Goal: Find specific page/section: Find specific page/section

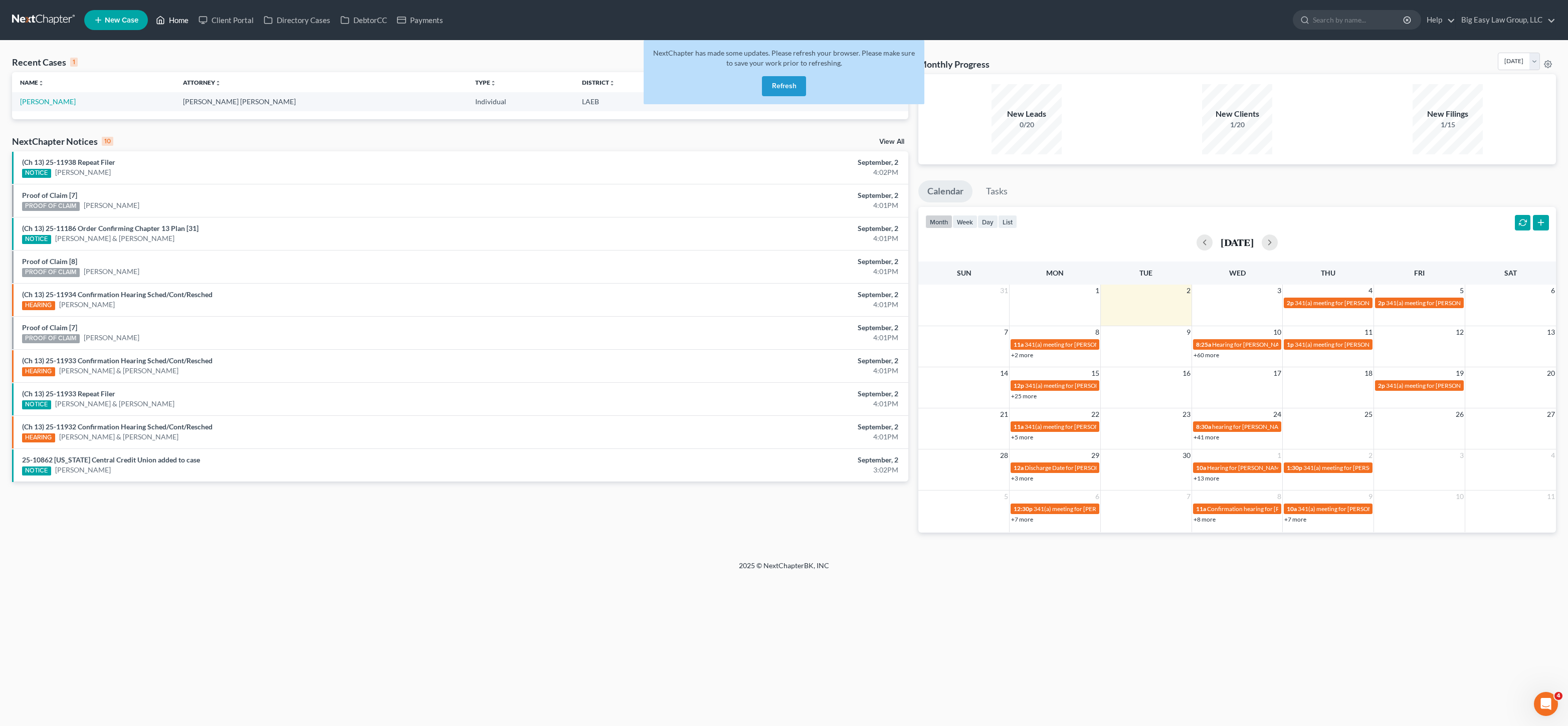
click at [181, 25] on link "Home" at bounding box center [172, 19] width 43 height 18
click at [793, 84] on button "Refresh" at bounding box center [784, 86] width 44 height 20
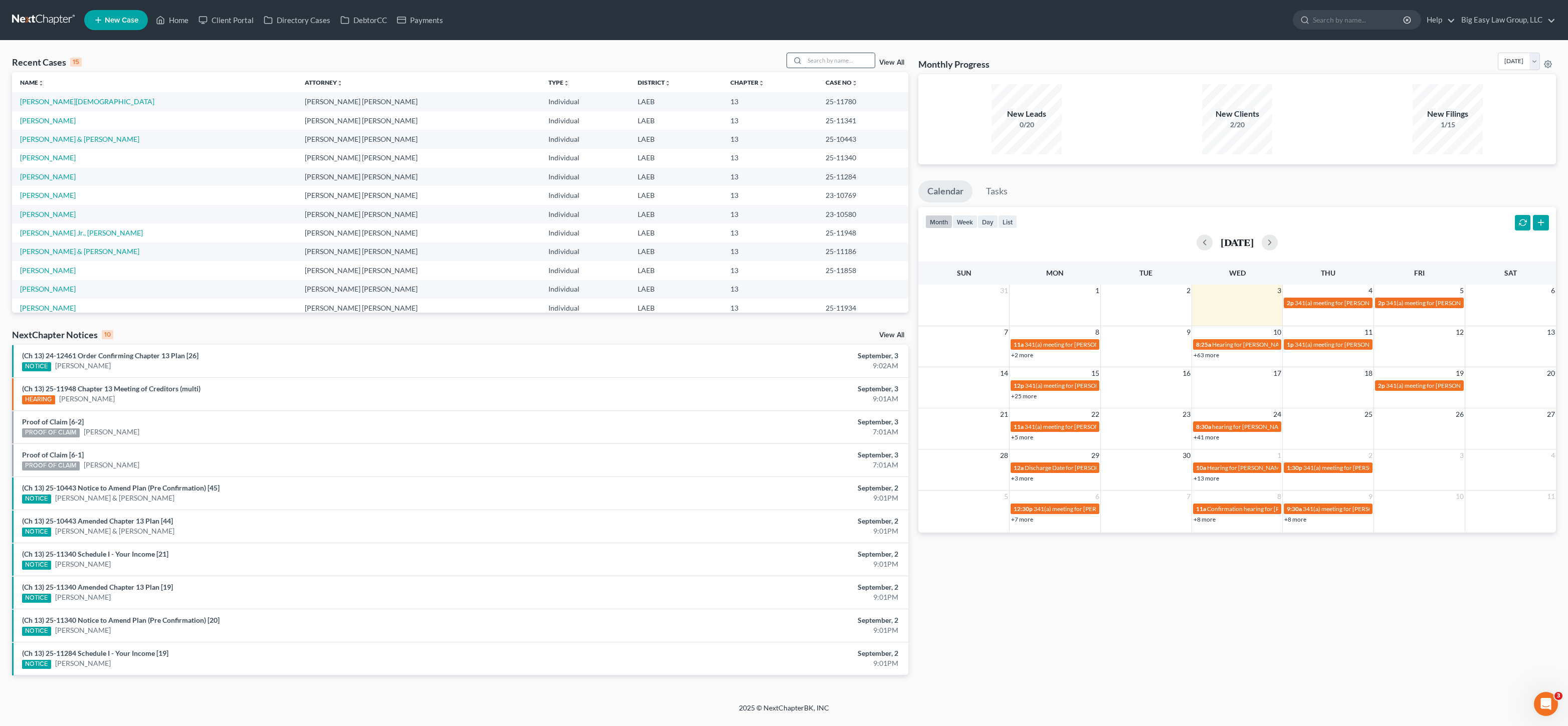
click at [854, 65] on input "search" at bounding box center [839, 60] width 70 height 14
type input "[PERSON_NAME]"
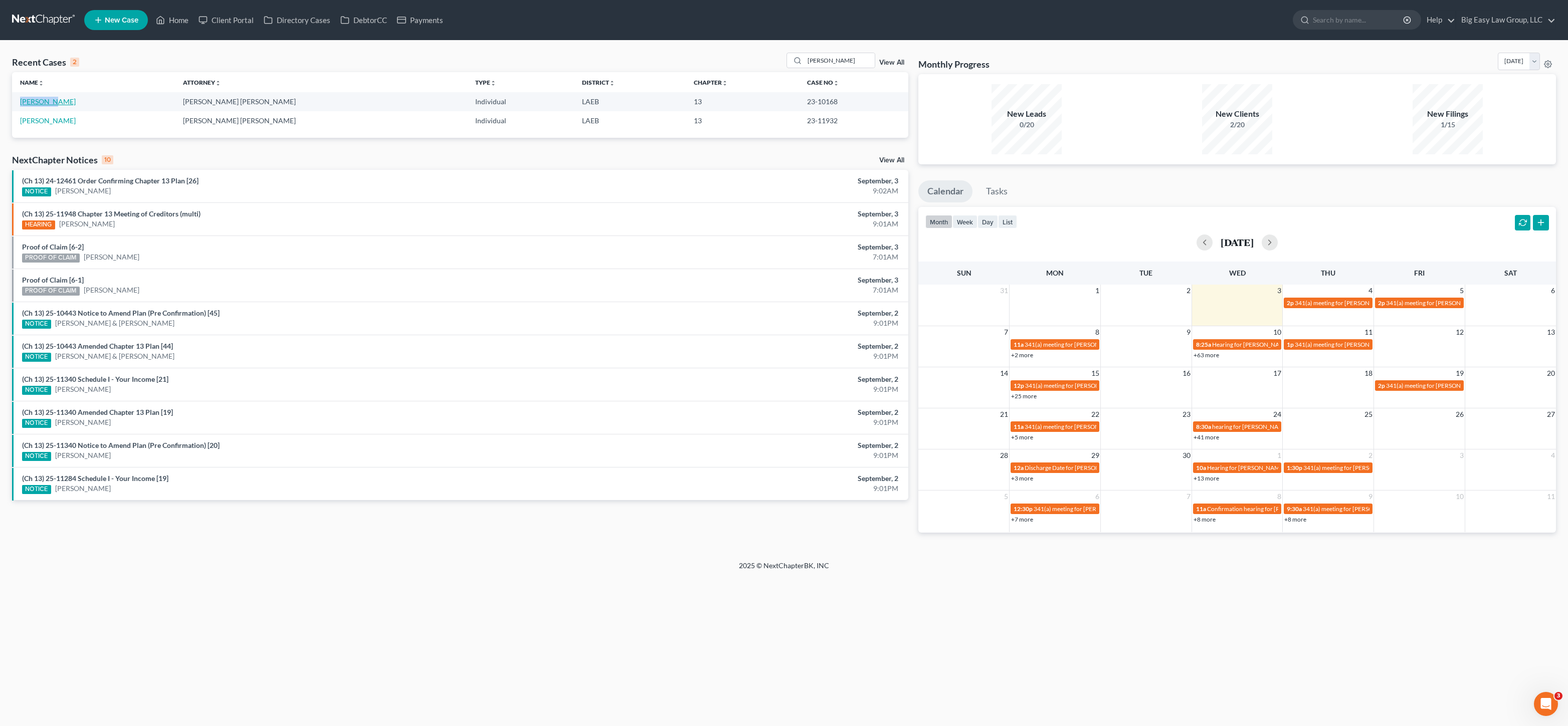
click at [50, 97] on td "[PERSON_NAME]" at bounding box center [93, 102] width 163 height 18
click at [55, 101] on link "[PERSON_NAME]" at bounding box center [48, 102] width 55 height 9
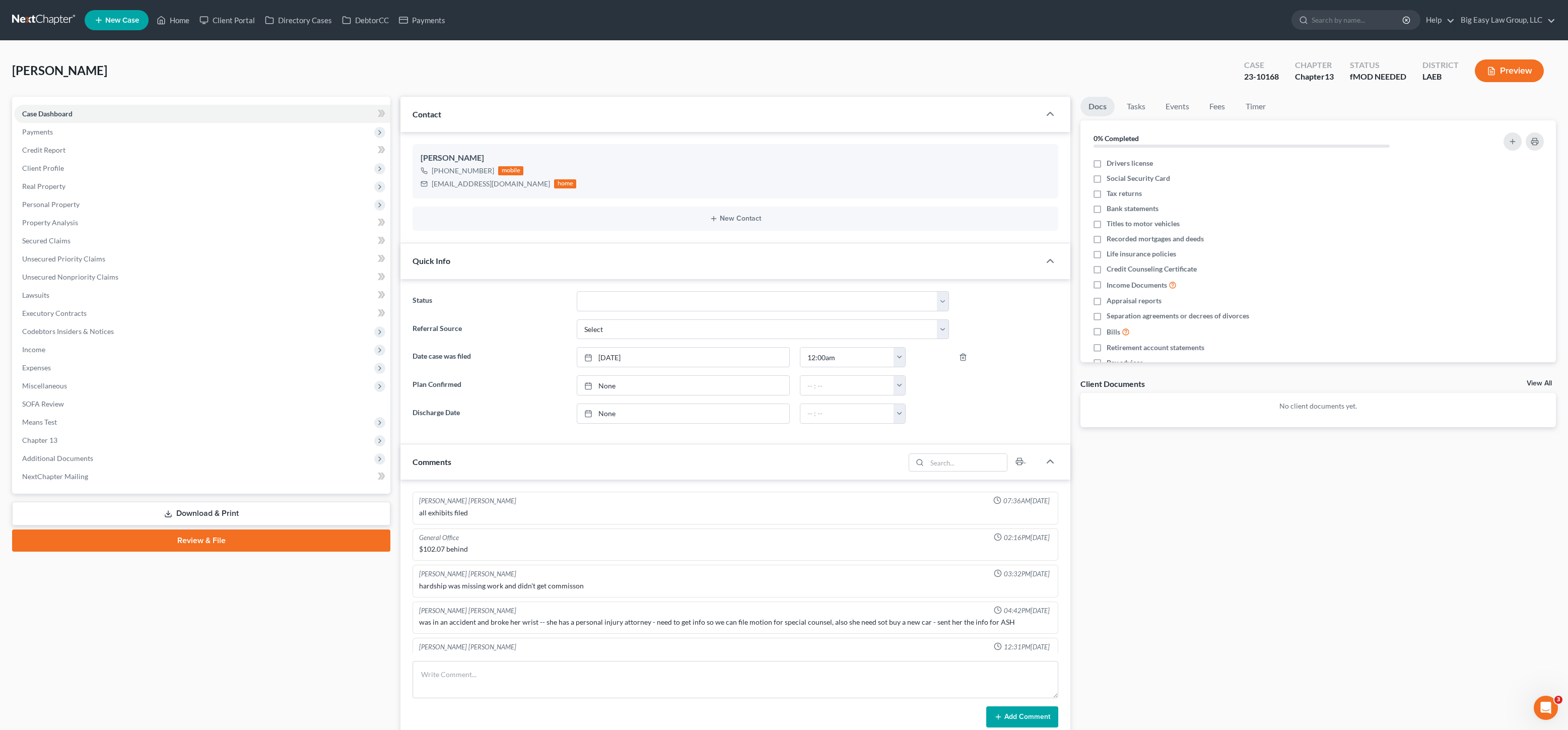
scroll to position [1602, 0]
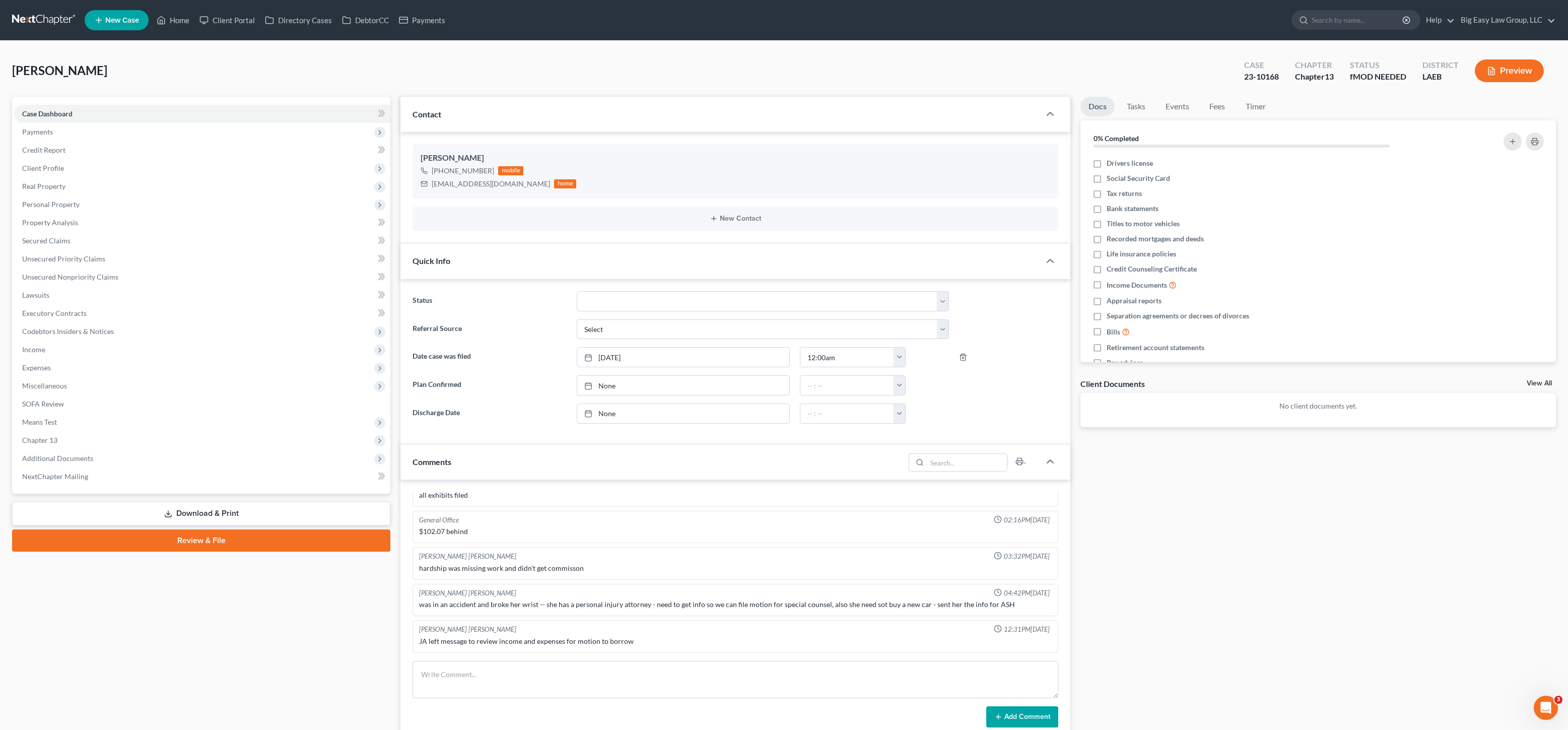
click at [203, 87] on div "[PERSON_NAME] Upgraded Case 23-10168 Chapter Chapter 13 Status fMOD NEEDED Dist…" at bounding box center [784, 74] width 1544 height 44
click at [184, 14] on link "Home" at bounding box center [173, 19] width 43 height 18
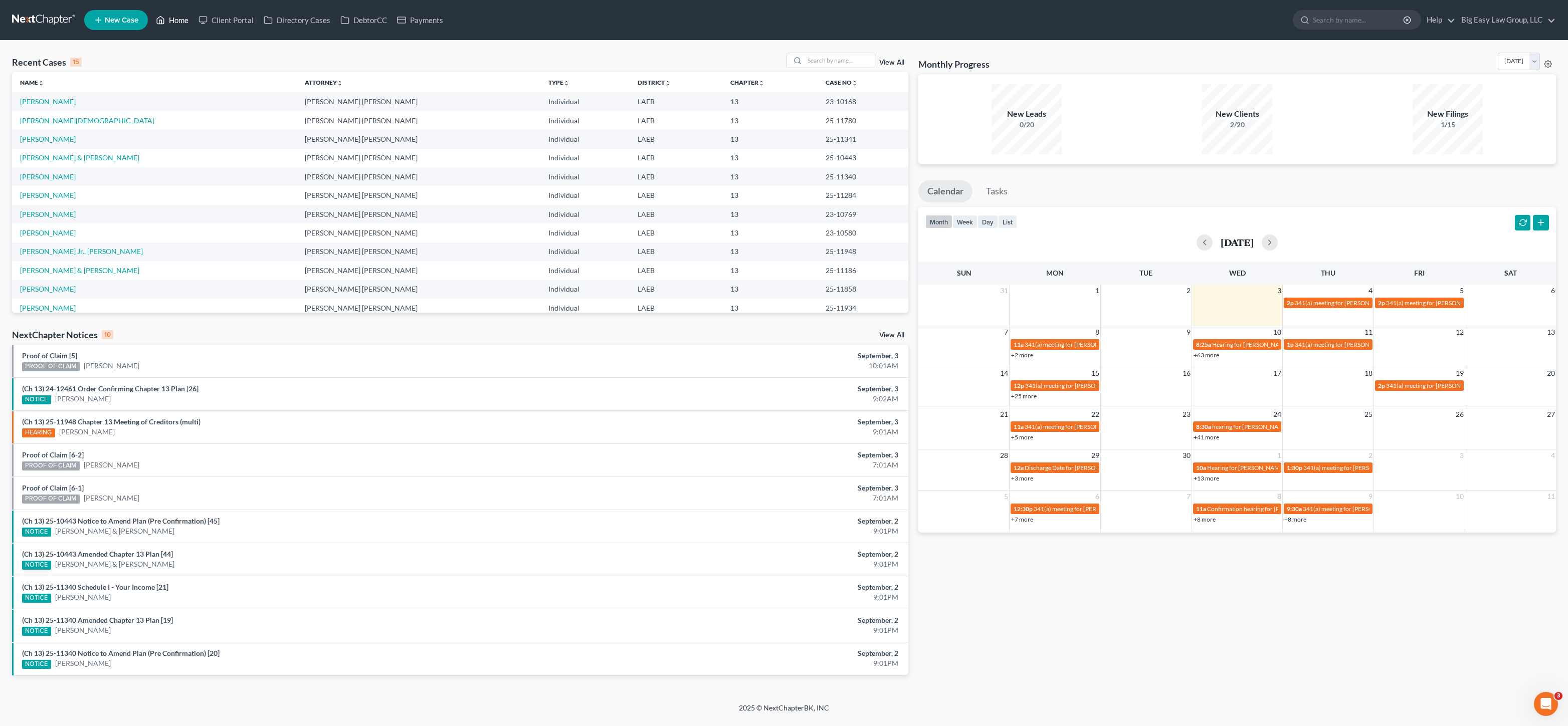
click at [172, 16] on link "Home" at bounding box center [172, 19] width 43 height 18
click at [861, 66] on input "search" at bounding box center [839, 60] width 70 height 14
type input "[PERSON_NAME]"
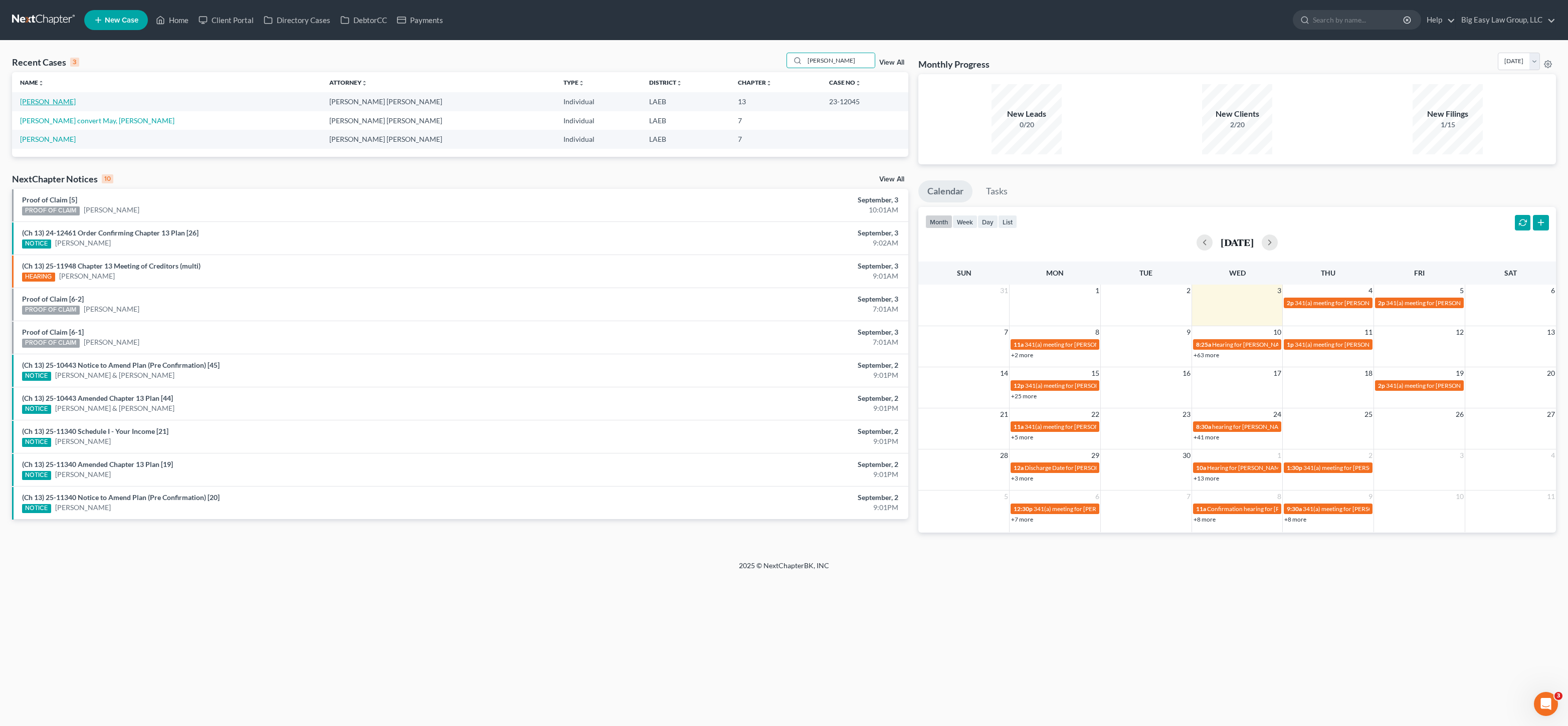
click at [53, 100] on link "[PERSON_NAME]" at bounding box center [48, 102] width 55 height 9
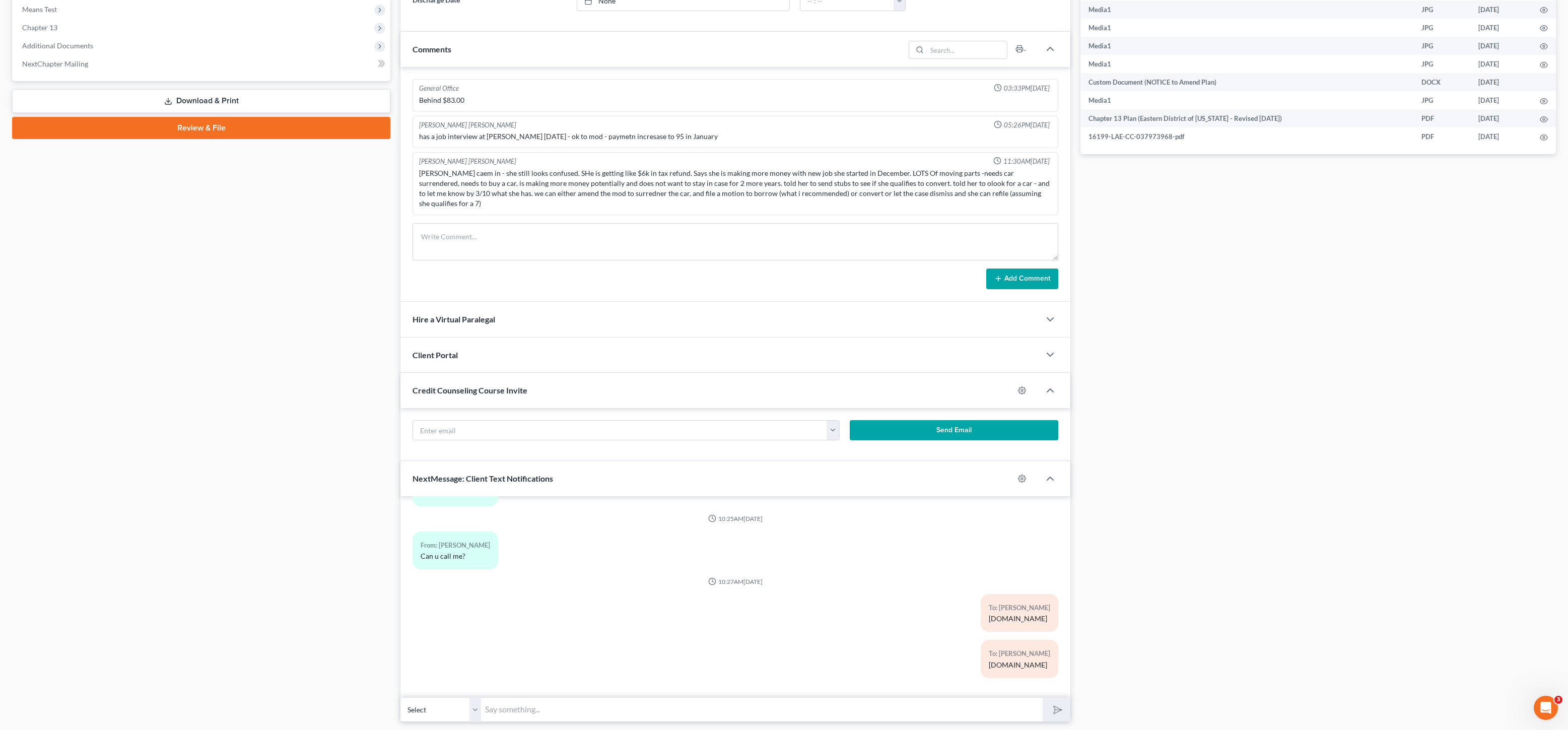
scroll to position [433, 0]
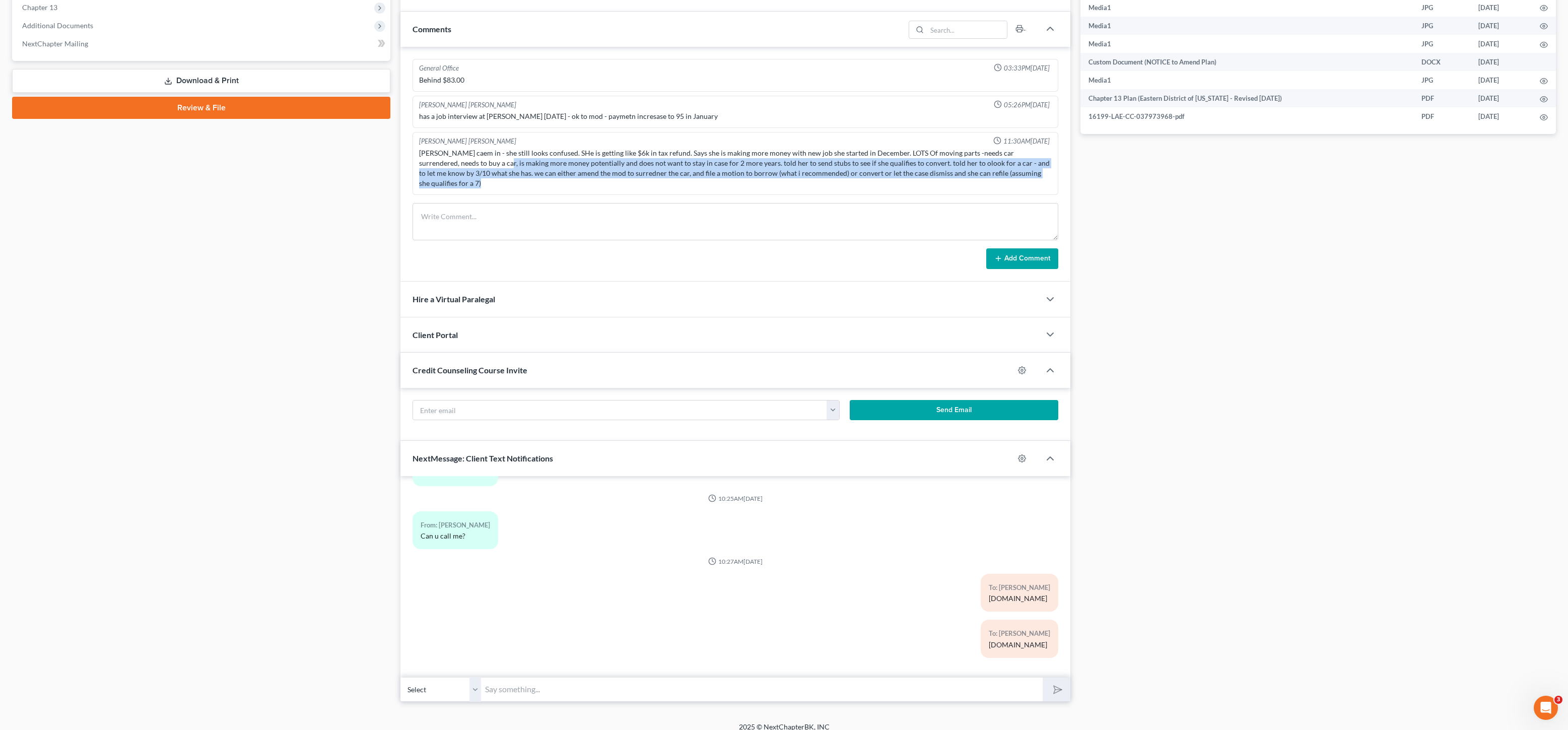
drag, startPoint x: 465, startPoint y: 167, endPoint x: 633, endPoint y: 191, distance: 169.7
click at [582, 187] on div "General Office 03:33PM[DATE] Behind $83.00 [PERSON_NAME] [PERSON_NAME] 05:26PM[…" at bounding box center [735, 164] width 670 height 235
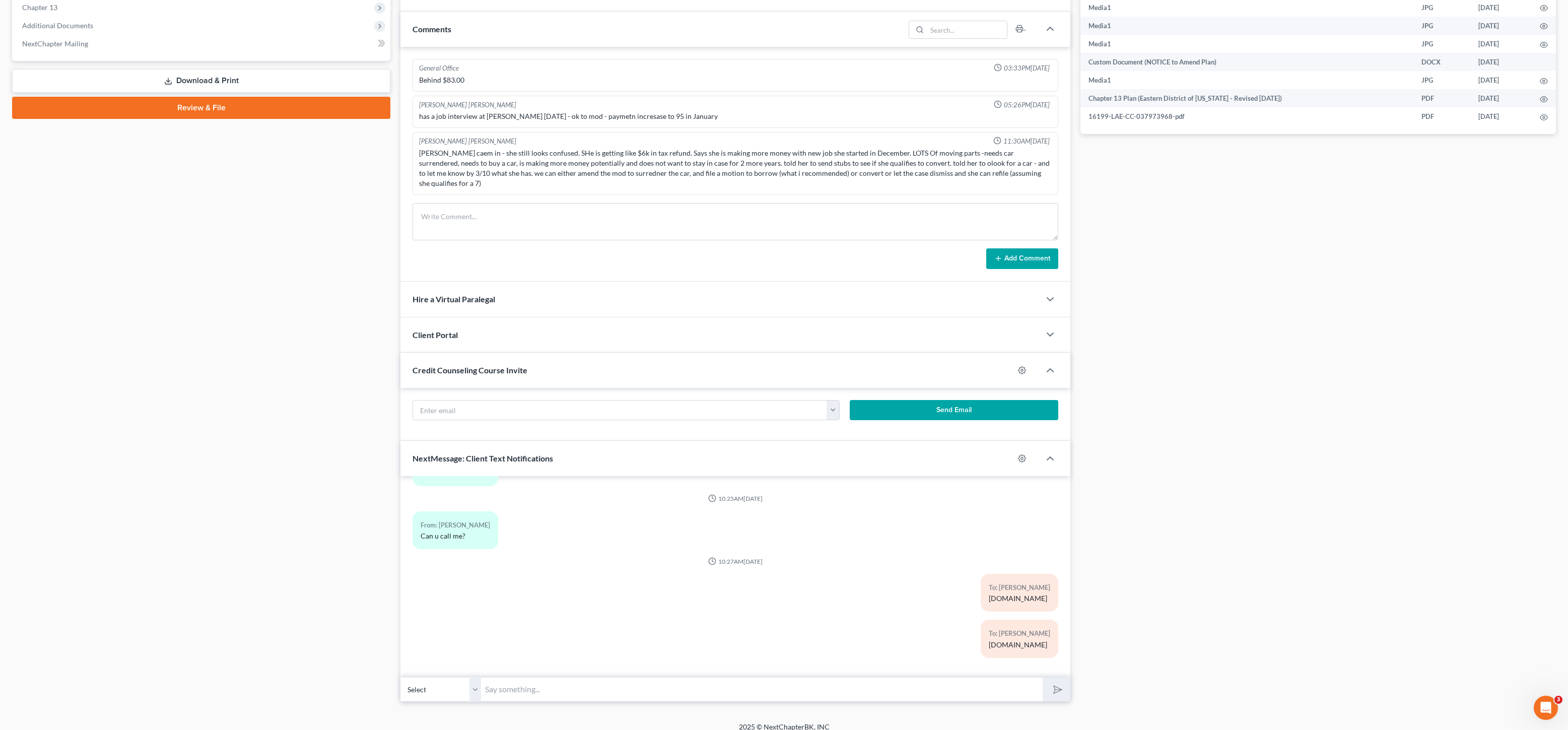
drag, startPoint x: 632, startPoint y: 188, endPoint x: 649, endPoint y: 192, distance: 17.5
click at [633, 189] on div "General Office 03:33PM[DATE] Behind $83.00 [PERSON_NAME] [PERSON_NAME] 05:26PM[…" at bounding box center [735, 164] width 670 height 235
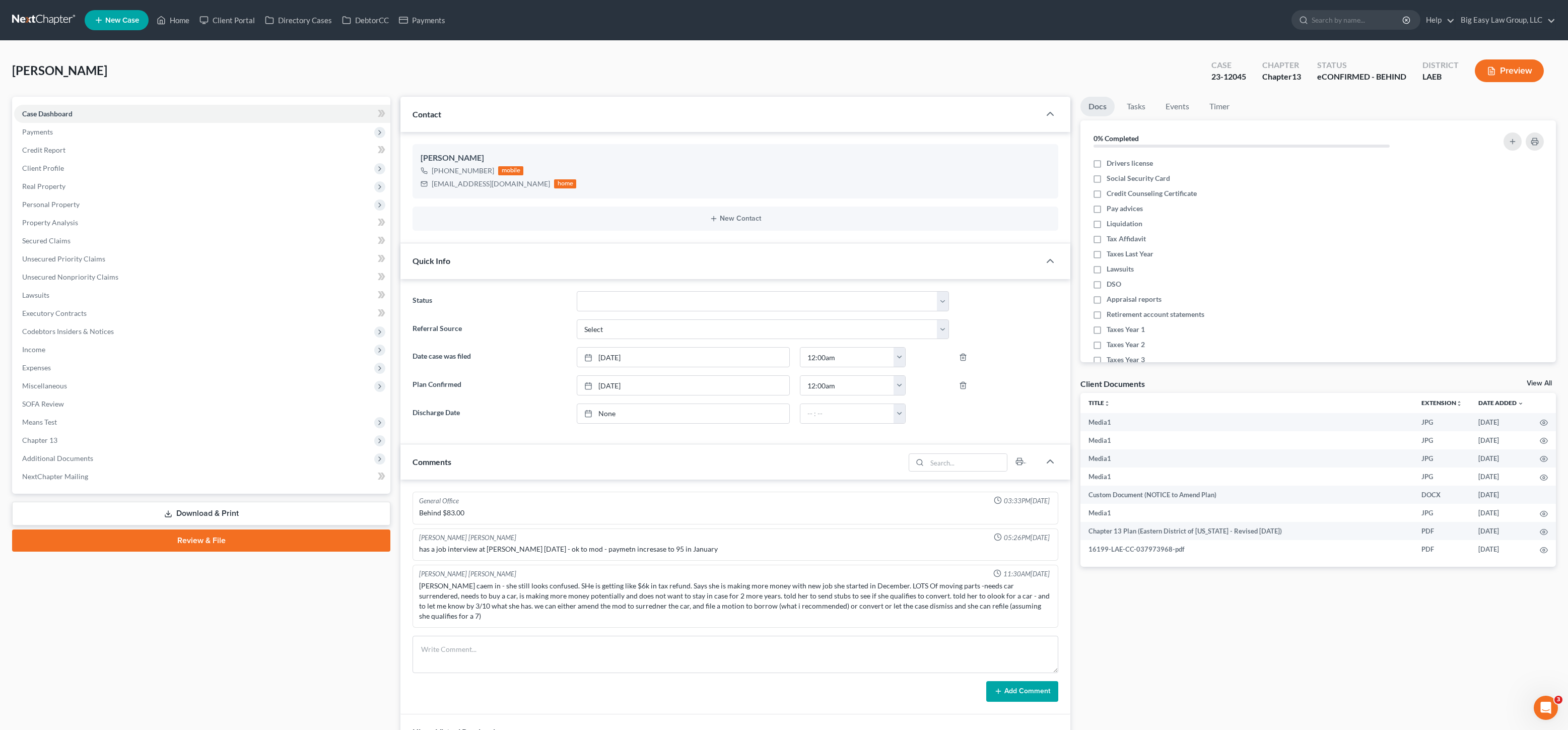
drag, startPoint x: 355, startPoint y: 47, endPoint x: 122, endPoint y: 51, distance: 233.0
click at [355, 47] on div "[PERSON_NAME] Upgraded Case 23-12045 Chapter Chapter 13 Status eCONFIRMED - BEH…" at bounding box center [784, 598] width 1568 height 1114
click at [76, 110] on link "Case Dashboard" at bounding box center [202, 114] width 376 height 18
click at [178, 16] on link "Home" at bounding box center [173, 19] width 43 height 18
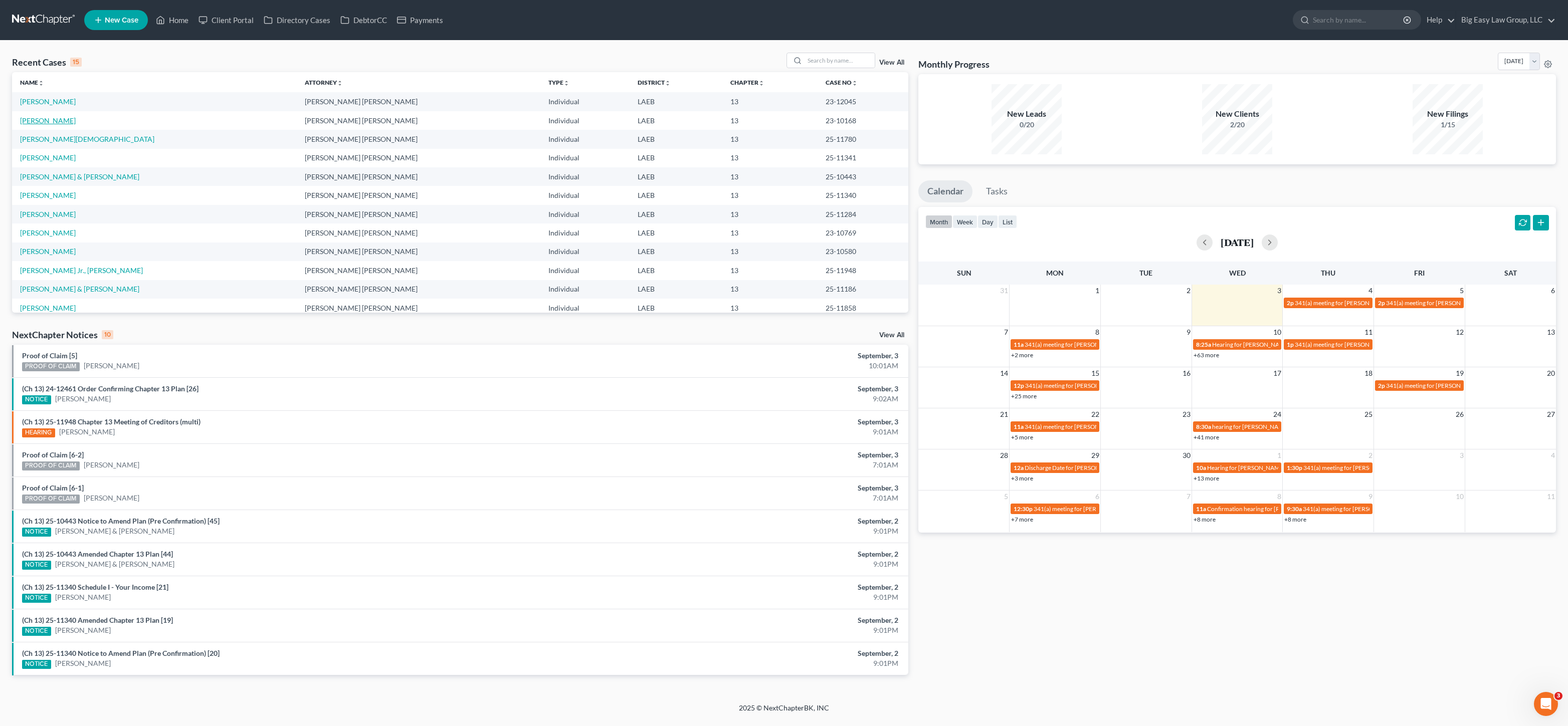
click at [49, 123] on link "[PERSON_NAME]" at bounding box center [48, 120] width 55 height 9
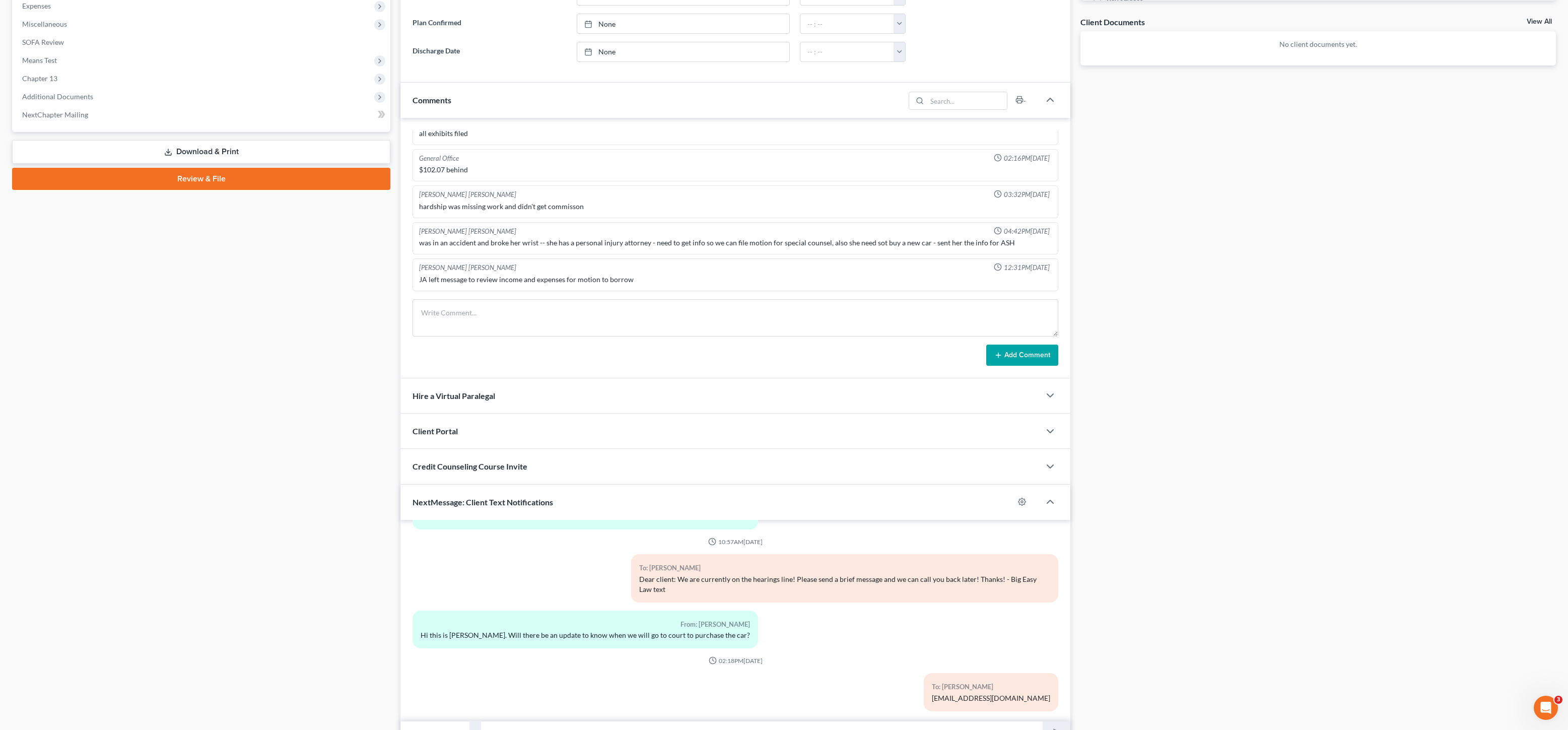
scroll to position [415, 0]
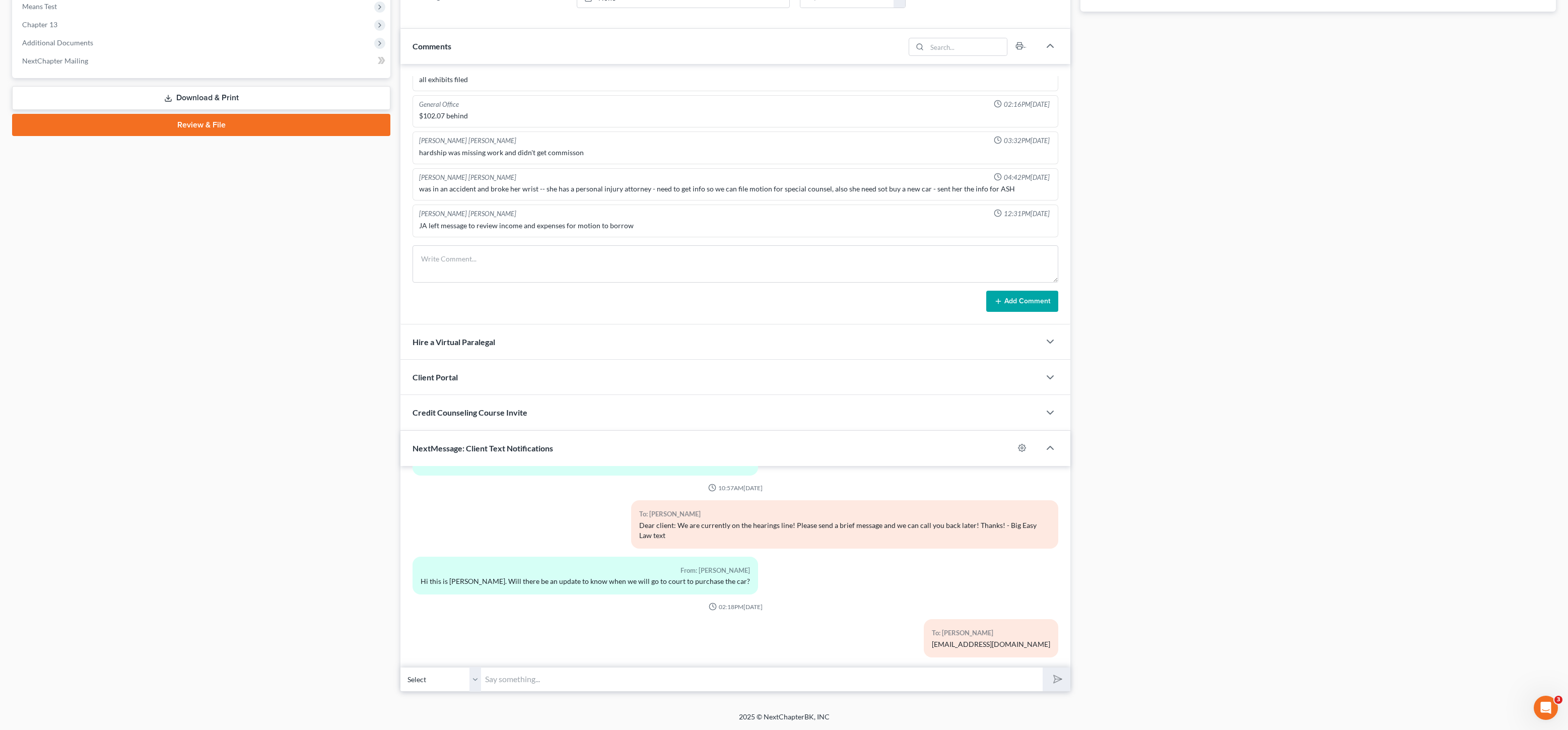
drag, startPoint x: 88, startPoint y: 44, endPoint x: 92, endPoint y: 51, distance: 8.1
click at [88, 44] on span "Additional Documents" at bounding box center [57, 43] width 71 height 9
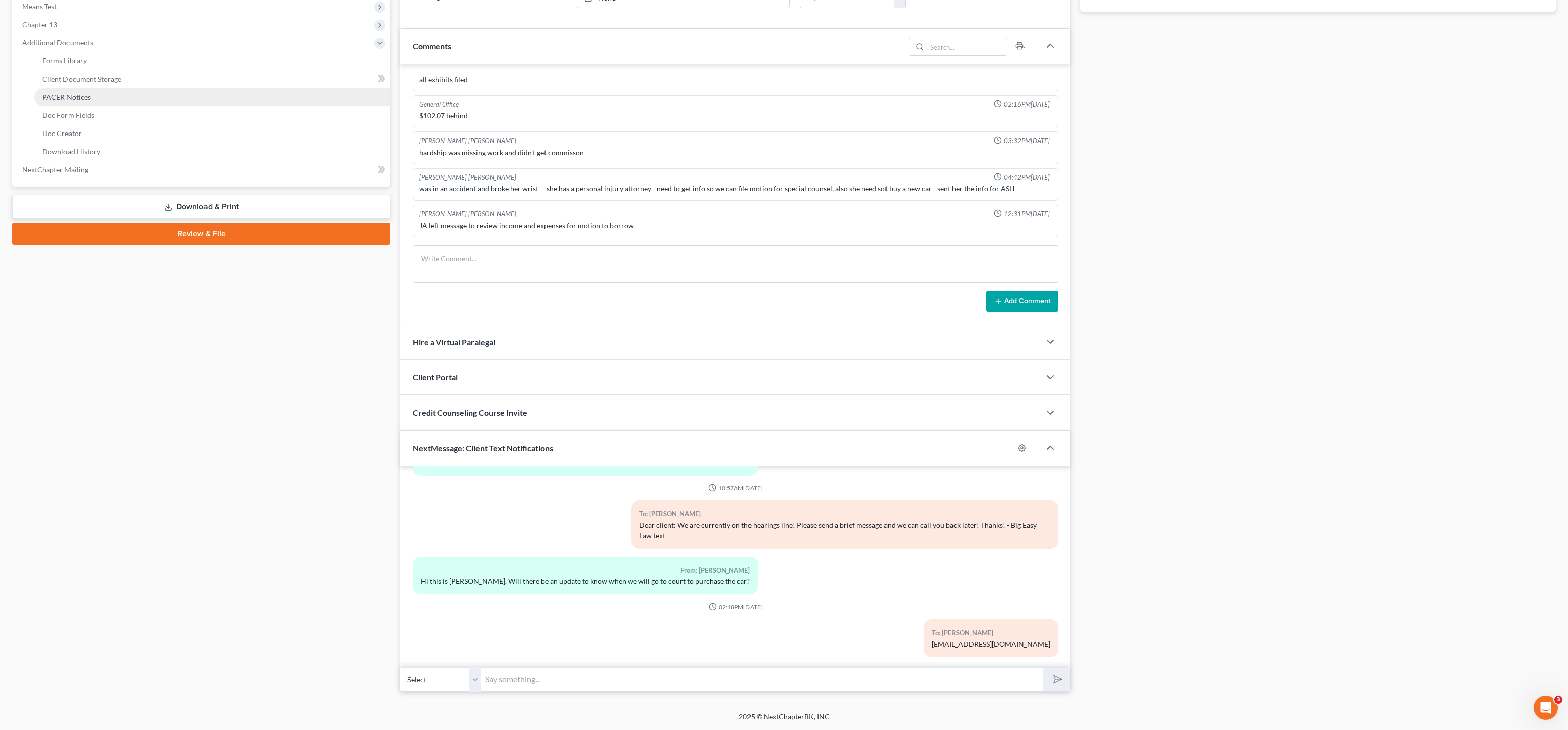
click at [109, 99] on link "PACER Notices" at bounding box center [212, 97] width 356 height 18
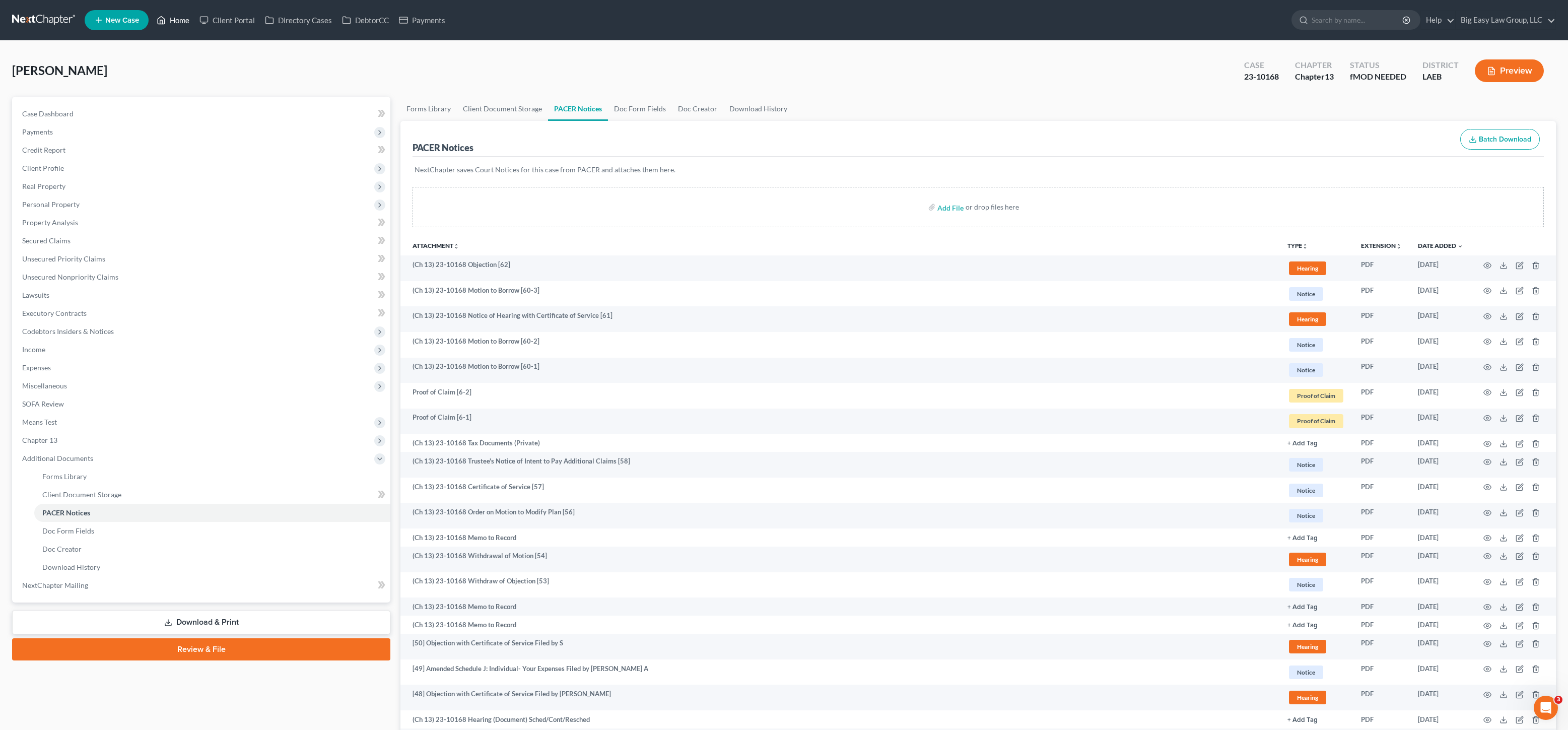
click at [184, 21] on link "Home" at bounding box center [173, 19] width 43 height 18
